Goal: Browse casually

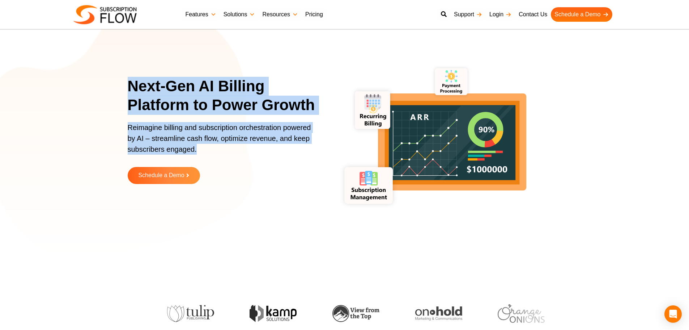
drag, startPoint x: 127, startPoint y: 84, endPoint x: 227, endPoint y: 157, distance: 124.3
click at [227, 157] on section "Next-Gen AI Billing Platform to Power Growth Reimagine billing and subscription…" at bounding box center [344, 135] width 689 height 235
click at [182, 139] on p "Reimagine billing and subscription orchestration powered by AI – streamline cas…" at bounding box center [222, 142] width 188 height 40
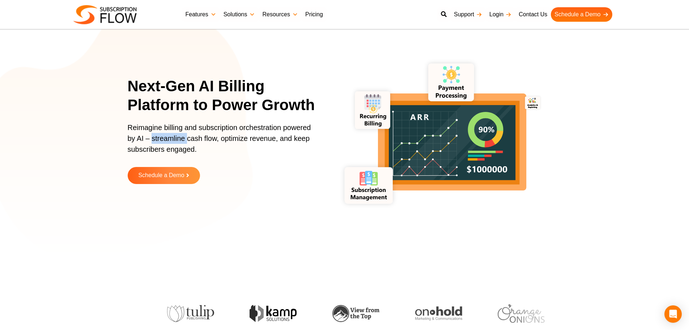
click at [182, 139] on p "Reimagine billing and subscription orchestration powered by AI – streamline cas…" at bounding box center [222, 142] width 188 height 40
drag, startPoint x: 182, startPoint y: 139, endPoint x: 206, endPoint y: 134, distance: 24.0
click at [182, 139] on p "Reimagine billing and subscription orchestration powered by AI – streamline cas…" at bounding box center [222, 142] width 188 height 40
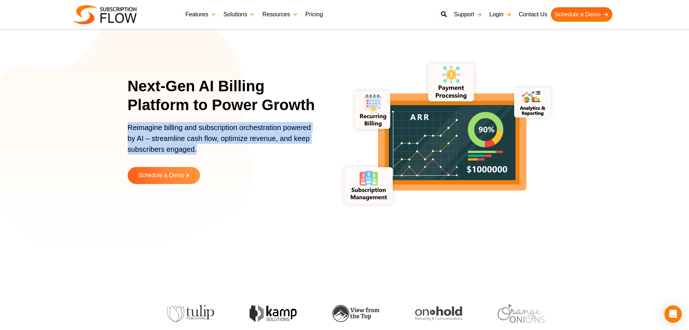
click at [233, 131] on p "Reimagine billing and subscription orchestration powered by AI – streamline cas…" at bounding box center [222, 142] width 188 height 40
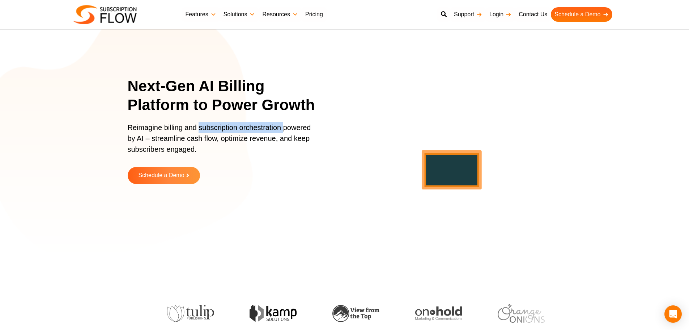
drag, startPoint x: 198, startPoint y: 128, endPoint x: 282, endPoint y: 126, distance: 84.0
click at [282, 126] on p "Reimagine billing and subscription orchestration powered by AI – streamline cas…" at bounding box center [222, 142] width 188 height 40
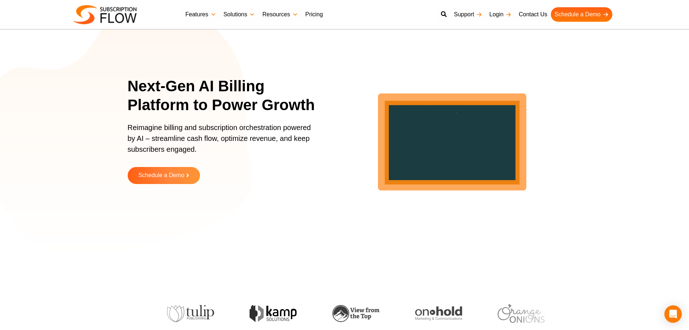
click at [248, 134] on p "Reimagine billing and subscription orchestration powered by AI – streamline cas…" at bounding box center [222, 142] width 188 height 40
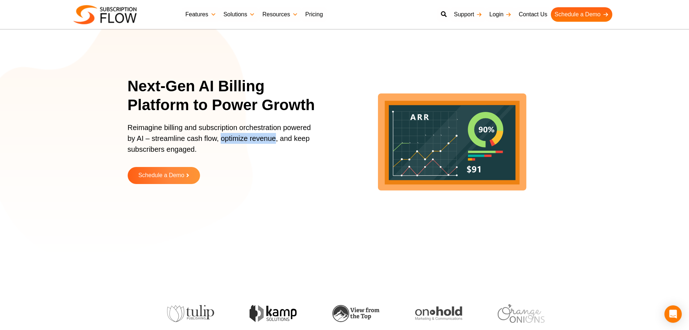
drag, startPoint x: 220, startPoint y: 138, endPoint x: 276, endPoint y: 138, distance: 55.4
click at [276, 138] on p "Reimagine billing and subscription orchestration powered by AI – streamline cas…" at bounding box center [222, 142] width 188 height 40
click at [257, 138] on p "Reimagine billing and subscription orchestration powered by AI – streamline cas…" at bounding box center [222, 142] width 188 height 40
click at [215, 139] on p "Reimagine billing and subscription orchestration powered by AI – streamline cas…" at bounding box center [222, 142] width 188 height 40
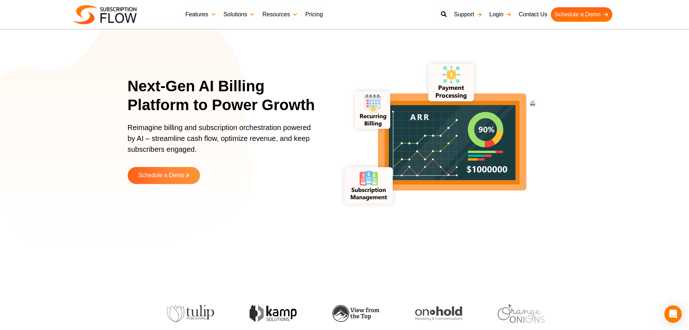
click at [186, 98] on h1 "Next-Gen AI Billing Platform to Power Growth" at bounding box center [226, 96] width 197 height 38
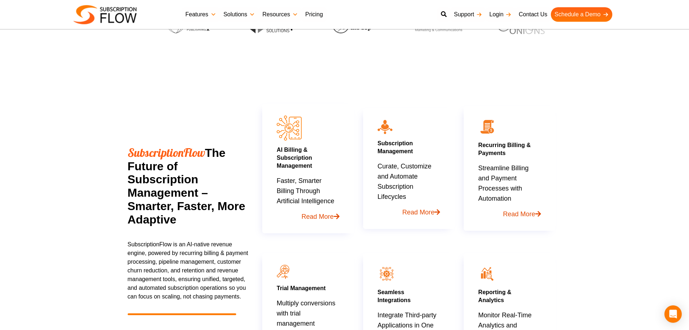
scroll to position [577, 0]
